Goal: Check status: Check status

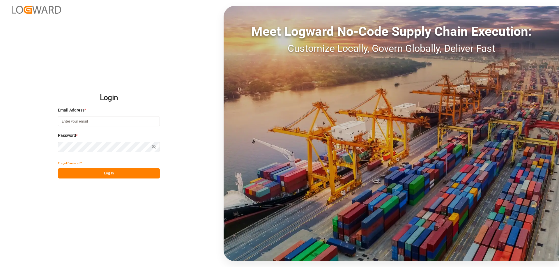
type input "[PERSON_NAME][EMAIL_ADDRESS][DOMAIN_NAME]"
click at [118, 172] on button "Log In" at bounding box center [109, 173] width 102 height 10
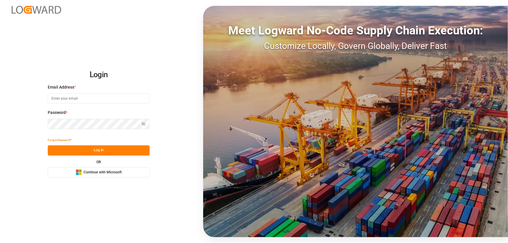
type input "[PERSON_NAME][EMAIL_ADDRESS][DOMAIN_NAME]"
click at [99, 150] on button "Log In" at bounding box center [99, 150] width 102 height 10
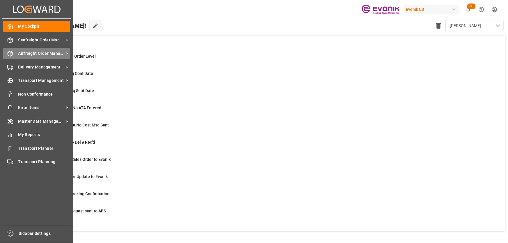
click at [33, 56] on span "Airfreight Order Management" at bounding box center [41, 53] width 46 height 6
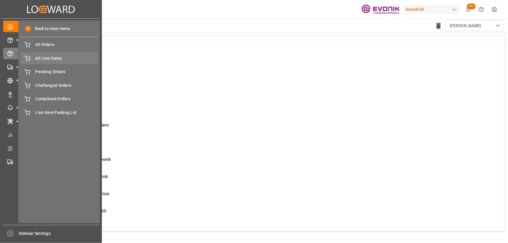
click at [65, 61] on span "All Line Items" at bounding box center [66, 58] width 63 height 6
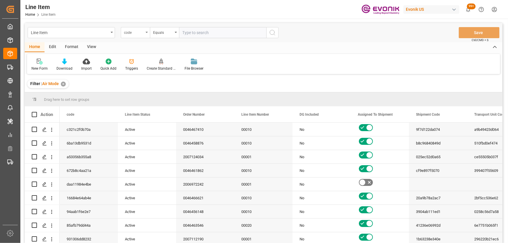
click at [132, 31] on div "code" at bounding box center [134, 32] width 20 height 7
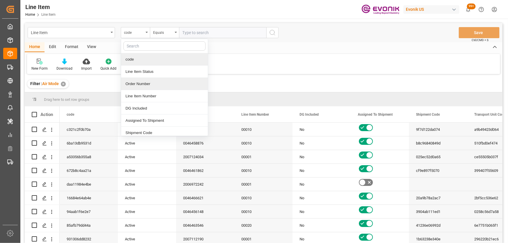
click at [139, 84] on div "Order Number" at bounding box center [164, 84] width 87 height 12
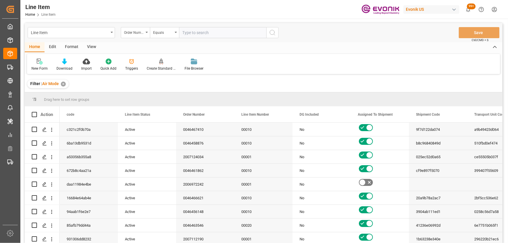
click at [193, 30] on input "text" at bounding box center [222, 32] width 87 height 11
paste input "2006915898"
type input "2006915898"
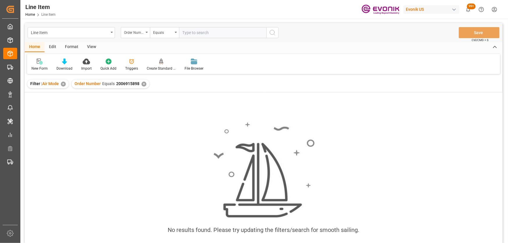
click at [64, 84] on div "✕" at bounding box center [63, 83] width 5 height 5
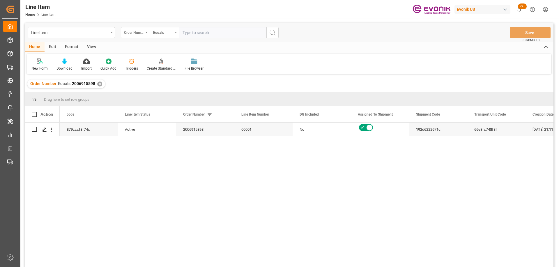
click at [164, 175] on div "879cccf8f74c Active 2006915898 00001 No 192d6222671c 66e3fc748f3f 04-14-2025 21…" at bounding box center [306, 196] width 493 height 148
click at [93, 44] on div "View" at bounding box center [92, 47] width 18 height 10
drag, startPoint x: 63, startPoint y: 64, endPoint x: 65, endPoint y: 67, distance: 3.3
click at [63, 64] on div at bounding box center [65, 61] width 29 height 6
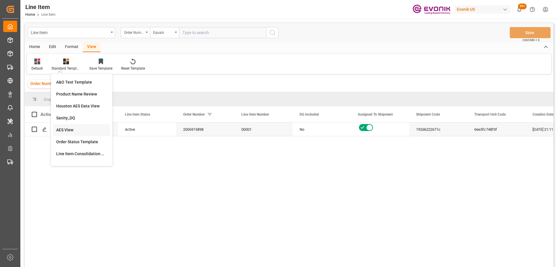
click at [68, 127] on div "AES View" at bounding box center [81, 130] width 51 height 6
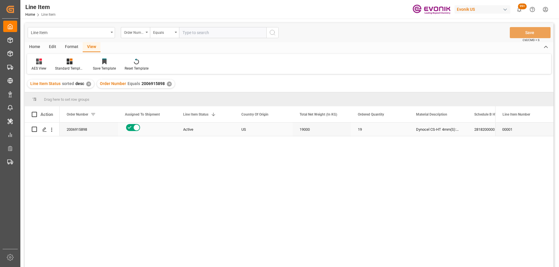
click at [293, 132] on div "19000" at bounding box center [321, 128] width 58 height 13
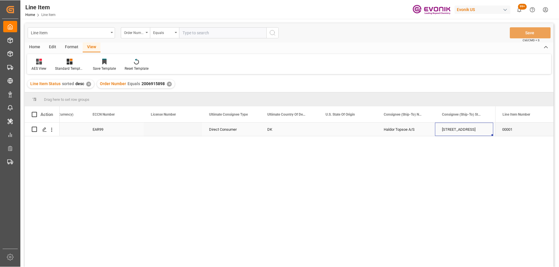
scroll to position [0, 614]
